Goal: Navigation & Orientation: Go to known website

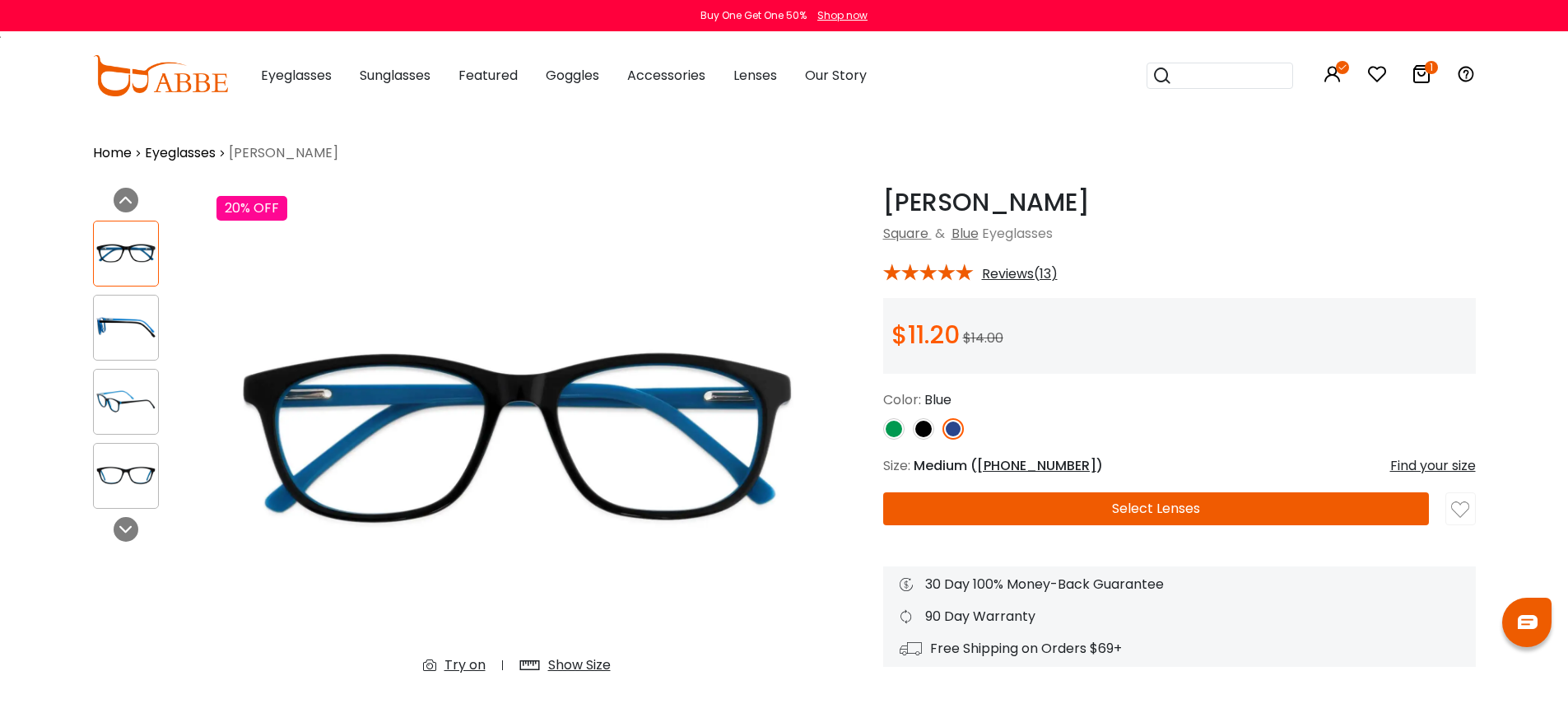
click at [1066, 125] on div "Home Eyeglasses [GEOGRAPHIC_DATA]" at bounding box center [784, 140] width 1382 height 44
click at [188, 88] on img at bounding box center [161, 75] width 135 height 41
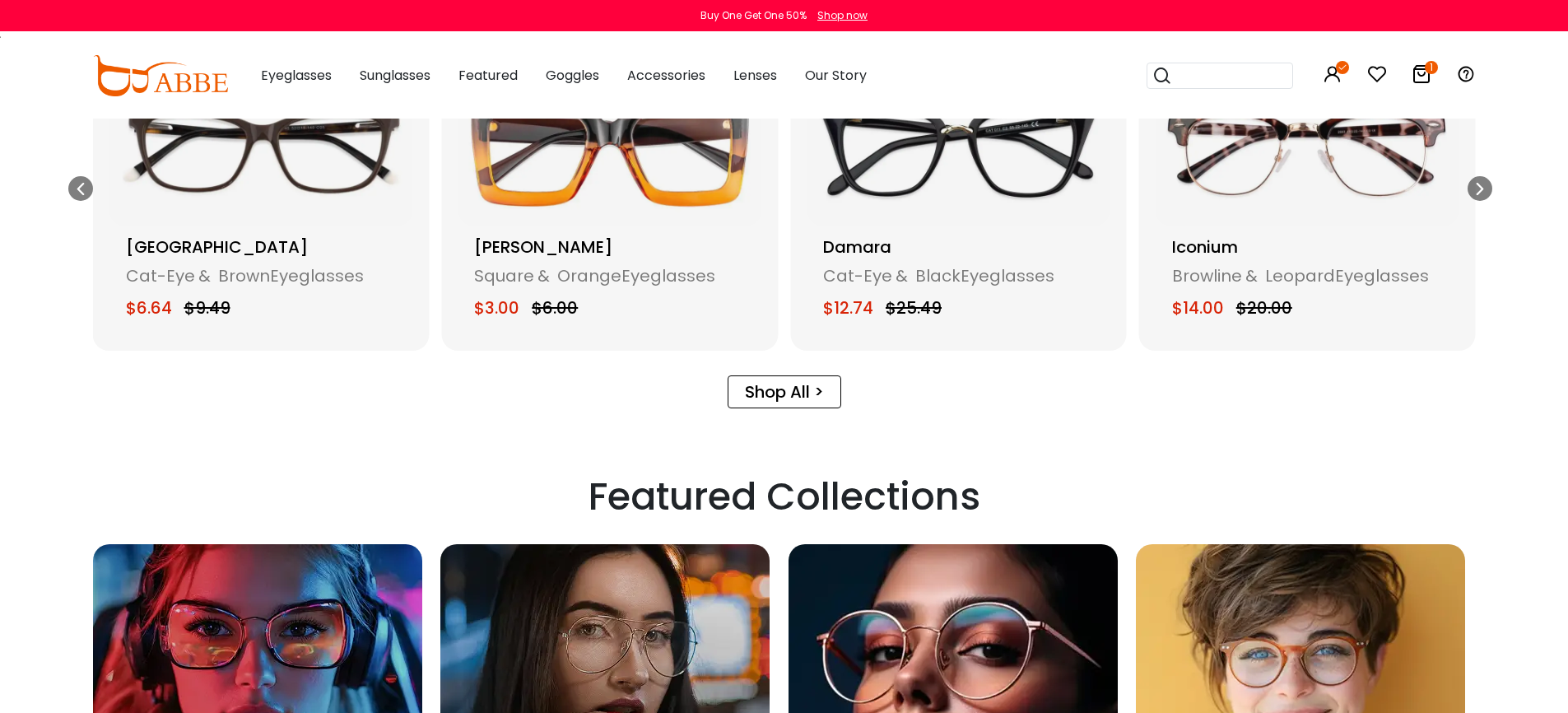
scroll to position [2484, 0]
